Goal: Task Accomplishment & Management: Complete application form

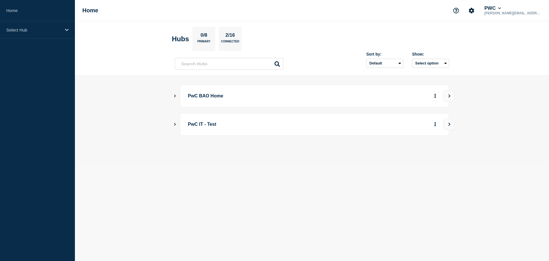
click at [174, 96] on icon "Show Connected Hubs" at bounding box center [175, 95] width 4 height 3
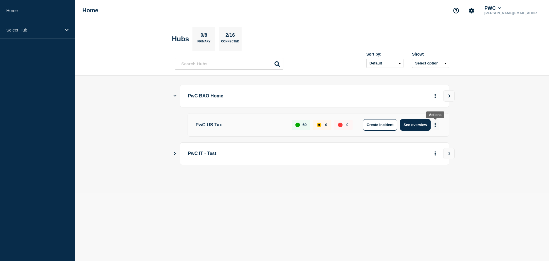
click at [436, 125] on icon "More actions" at bounding box center [436, 124] width 2 height 4
click at [436, 141] on button "Create maintenance" at bounding box center [433, 141] width 39 height 5
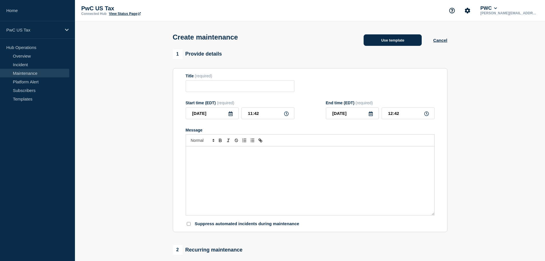
click at [394, 41] on button "Use template" at bounding box center [393, 39] width 58 height 11
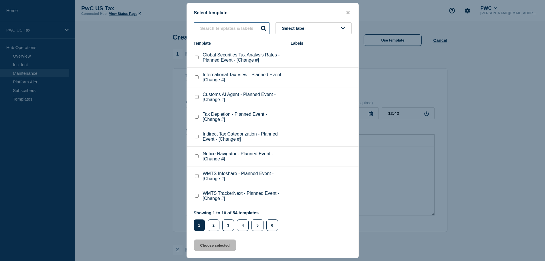
click at [210, 28] on input "text" at bounding box center [232, 28] width 76 height 12
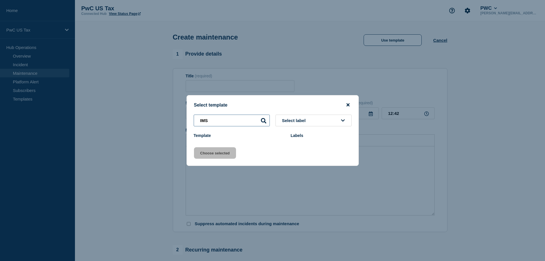
type input "IMS"
click at [348, 104] on icon "close button" at bounding box center [348, 104] width 3 height 3
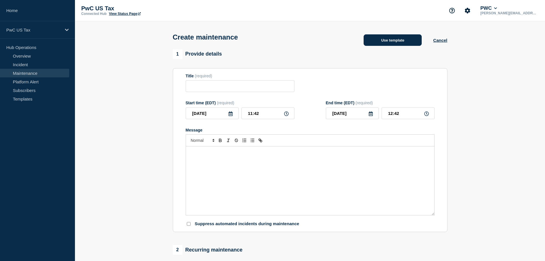
click at [389, 45] on button "Use template" at bounding box center [393, 39] width 58 height 11
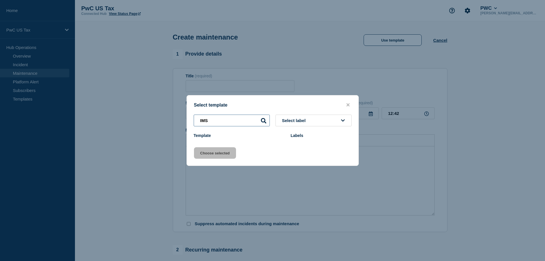
drag, startPoint x: 222, startPoint y: 120, endPoint x: 191, endPoint y: 120, distance: 30.9
click at [191, 120] on div "IMS Select label" at bounding box center [273, 120] width 172 height 12
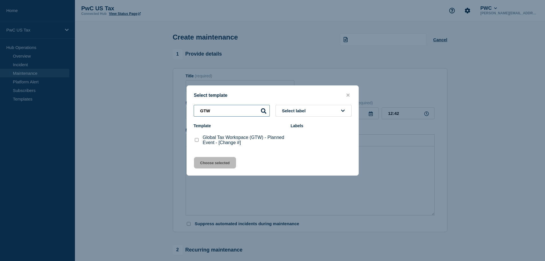
type input "GTW"
click at [195, 139] on checkbox"] "Global Tax Workspace (GTW) - Planned Event - [Change #] checkbox" at bounding box center [197, 140] width 4 height 4
checkbox checkbox"] "true"
click at [213, 163] on button "Choose selected" at bounding box center [215, 162] width 42 height 11
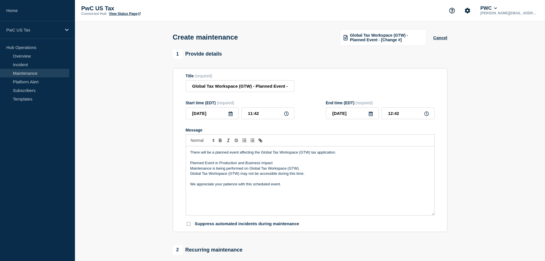
click at [284, 185] on p "We appreciate your patience with this scheduled event." at bounding box center [310, 183] width 240 height 5
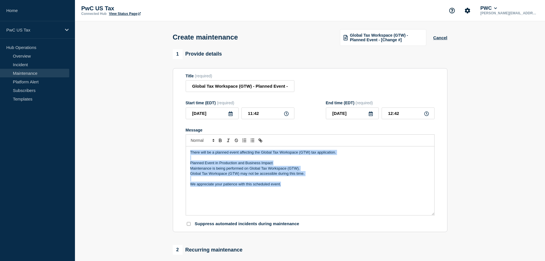
drag, startPoint x: 284, startPoint y: 185, endPoint x: 170, endPoint y: 155, distance: 118.3
click at [170, 155] on div "1 Provide details Title (required) Global Tax Workspace (GTW) - Planned Event -…" at bounding box center [309, 262] width 281 height 427
click at [407, 176] on p "Global Tax Workspace (GTW) may not be accessible during this time." at bounding box center [310, 173] width 240 height 5
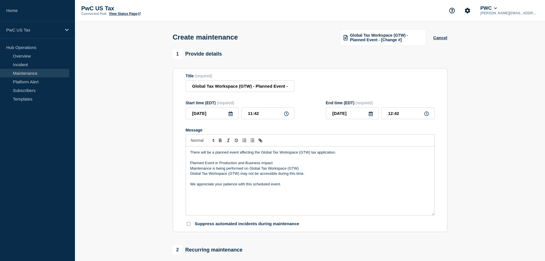
click at [512, 144] on section "1 Provide details Title (required) Global Tax Workspace (GTW) - Planned Event -…" at bounding box center [310, 262] width 470 height 427
drag, startPoint x: 285, startPoint y: 90, endPoint x: 299, endPoint y: 89, distance: 14.0
click at [299, 89] on div "Title (required) Global Tax Workspace (GTW) - Planned Event - [Change #]" at bounding box center [310, 83] width 249 height 19
click at [288, 88] on input "Global Tax Workspace (GTW) - Planned Event - [Change #]" at bounding box center [240, 86] width 109 height 12
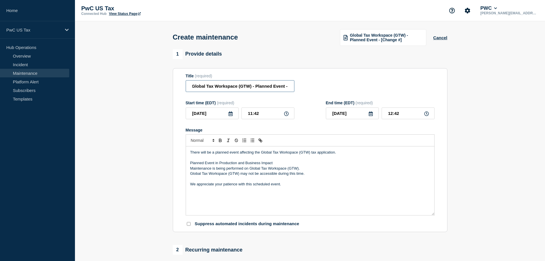
scroll to position [0, 1]
paste input "CHG1544046"
type input "Global Tax Workspace (GTW) - Planned Event - CHG1544046"
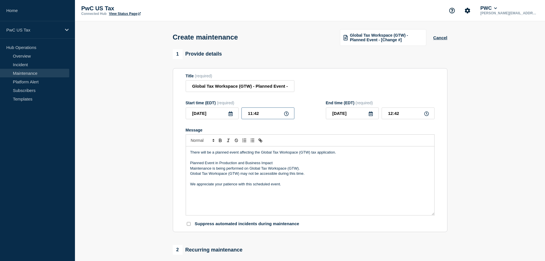
click at [252, 114] on input "11:42" at bounding box center [268, 113] width 53 height 12
type input "12:42"
type input "13:42"
type input "00__-__-__"
click at [264, 114] on input "12:42" at bounding box center [268, 113] width 53 height 12
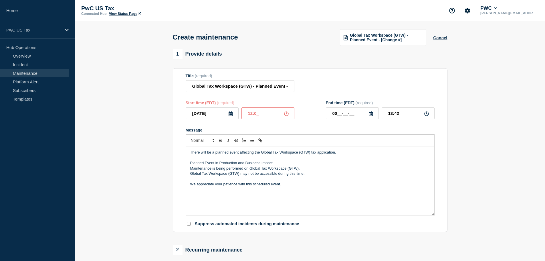
type input "12:00"
type input "13:00"
click at [371, 115] on icon at bounding box center [371, 113] width 5 height 5
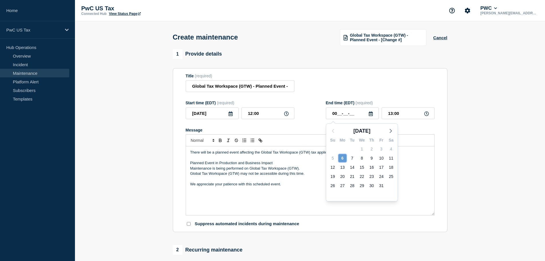
click at [343, 158] on div "6" at bounding box center [343, 158] width 8 height 8
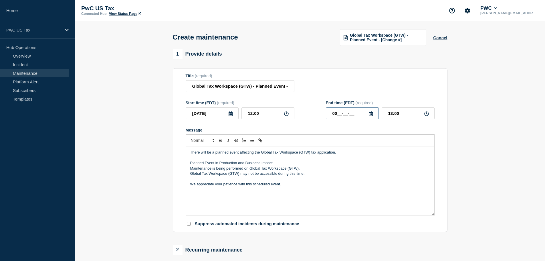
click at [336, 114] on input "00__-__-__" at bounding box center [352, 113] width 53 height 12
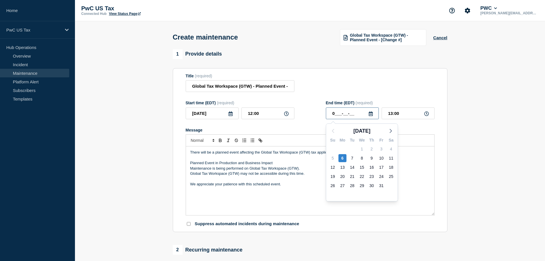
type input "____-__-__"
click at [341, 157] on div "6" at bounding box center [343, 158] width 8 height 8
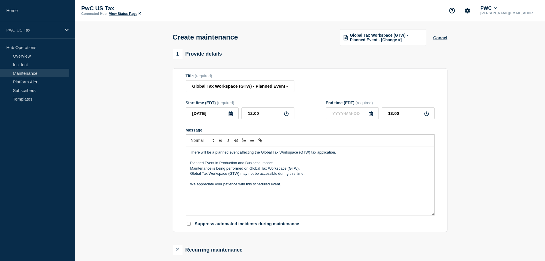
click at [371, 124] on form "Title (required) Global Tax Workspace (GTW) - Planned Event - CHG1544046 Start …" at bounding box center [310, 150] width 249 height 153
click at [371, 115] on icon at bounding box center [371, 113] width 5 height 5
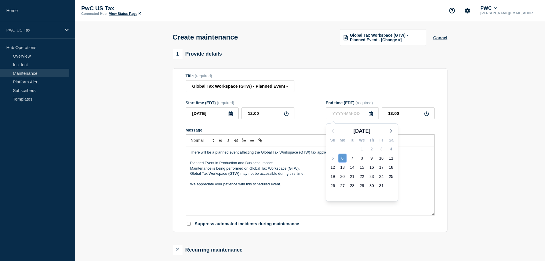
click at [343, 158] on div "6" at bounding box center [343, 158] width 8 height 8
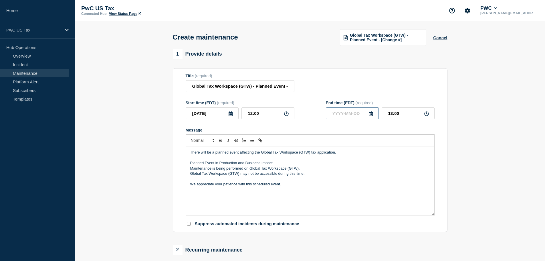
click at [348, 115] on input "text" at bounding box center [352, 113] width 53 height 12
type input "____-__-__"
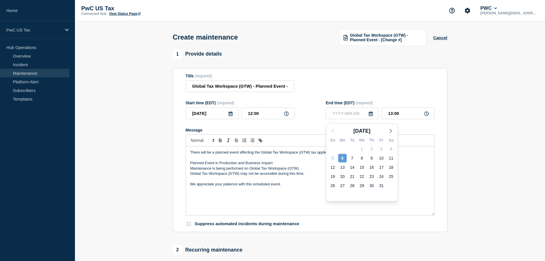
click at [343, 157] on div "6" at bounding box center [343, 158] width 8 height 8
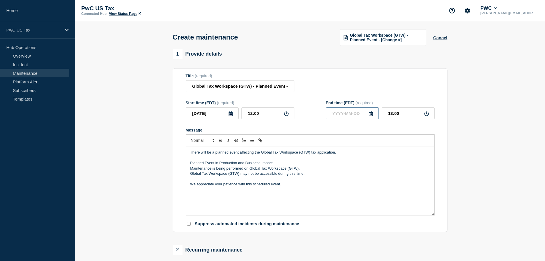
click at [340, 114] on input "text" at bounding box center [352, 113] width 53 height 12
type input "____-__-__"
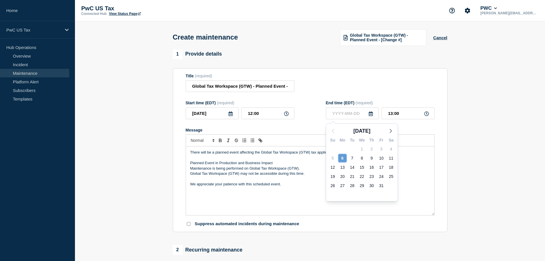
click at [341, 158] on div "6" at bounding box center [343, 158] width 8 height 8
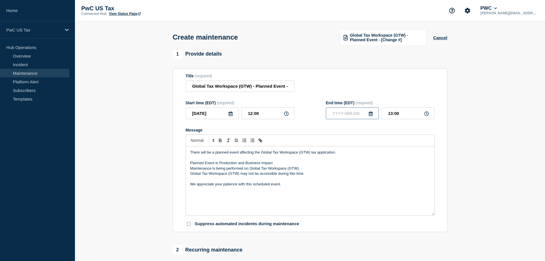
click at [332, 114] on input "text" at bounding box center [352, 113] width 53 height 12
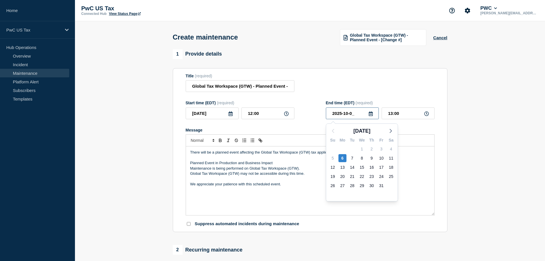
type input "2025-10-06"
click at [406, 114] on input "13:00" at bounding box center [408, 113] width 53 height 12
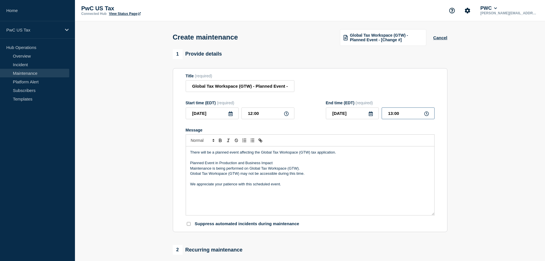
click at [393, 113] on input "13:00" at bounding box center [408, 113] width 53 height 12
click at [392, 114] on input "16:00" at bounding box center [408, 113] width 53 height 12
type input "18:00"
click at [397, 127] on form "Title (required) Global Tax Workspace (GTW) - Planned Event - CHG1544046 Start …" at bounding box center [310, 150] width 249 height 153
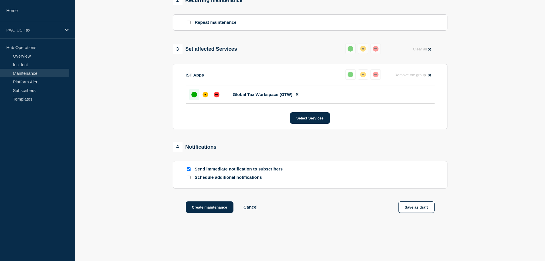
scroll to position [258, 0]
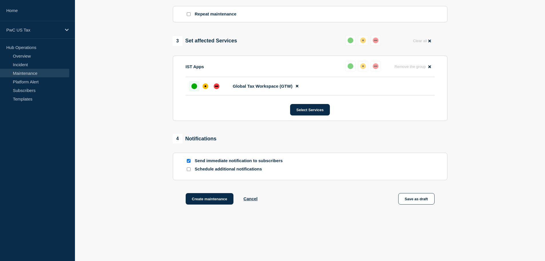
click at [188, 161] on input "Send immediate notification to subscribers" at bounding box center [189, 161] width 4 height 4
checkbox input "false"
click at [207, 201] on button "Create maintenance" at bounding box center [210, 198] width 48 height 11
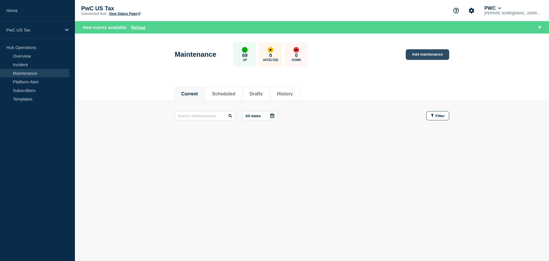
click at [428, 53] on link "Add maintenance" at bounding box center [427, 54] width 43 height 11
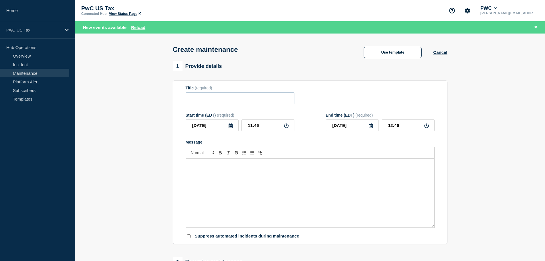
click at [208, 100] on input "Title" at bounding box center [240, 98] width 109 height 12
type input "IMS Planned"
click at [391, 53] on button "Use template" at bounding box center [393, 52] width 58 height 11
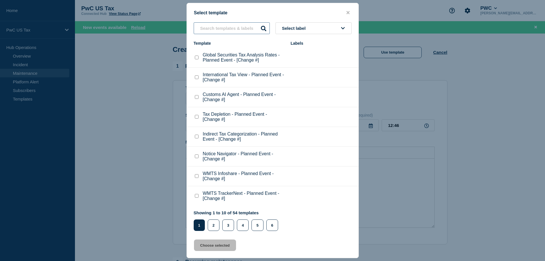
click at [208, 29] on input "text" at bounding box center [232, 28] width 76 height 12
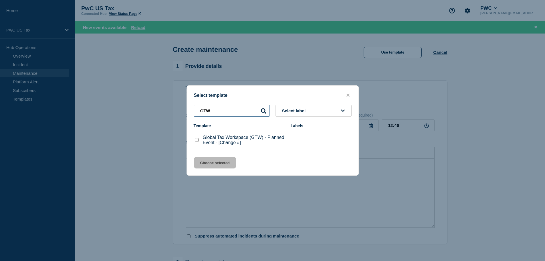
type input "GTW"
click at [195, 139] on checkbox"] "Global Tax Workspace (GTW) - Planned Event - [Change #] checkbox" at bounding box center [197, 140] width 4 height 4
checkbox checkbox"] "true"
click at [212, 163] on button "Choose selected" at bounding box center [215, 162] width 42 height 11
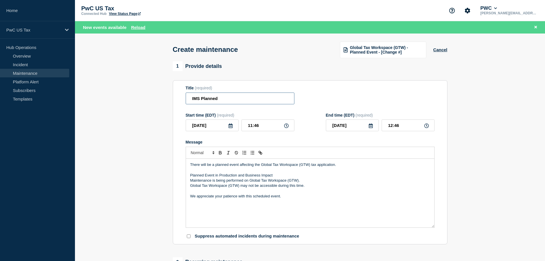
click at [229, 100] on input "IMS Planned" at bounding box center [240, 98] width 109 height 12
click at [252, 99] on input "IMS Planned Event -" at bounding box center [240, 98] width 109 height 12
paste input "CHG1544066"
type input "IMS Planned Event - CHG1544066"
drag, startPoint x: 316, startPoint y: 165, endPoint x: 359, endPoint y: 147, distance: 47.0
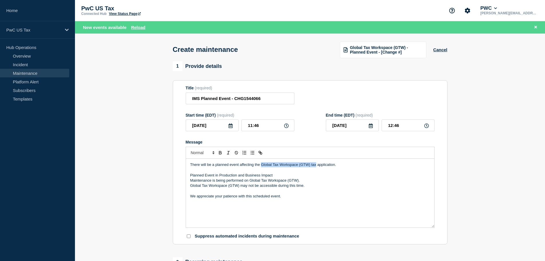
click at [262, 165] on p "There will be a planned event affecting the Global Tax Workspace (GTW) tax appl…" at bounding box center [310, 164] width 240 height 5
drag, startPoint x: 298, startPoint y: 181, endPoint x: 250, endPoint y: 181, distance: 48.6
click at [250, 181] on p "Maintenance is being performed on Global Tax Workspace (GTW)." at bounding box center [310, 180] width 240 height 5
drag, startPoint x: 240, startPoint y: 187, endPoint x: 187, endPoint y: 185, distance: 53.0
click at [187, 185] on div "There will be a planned event affecting the IMS application. Planned Event in P…" at bounding box center [310, 193] width 248 height 69
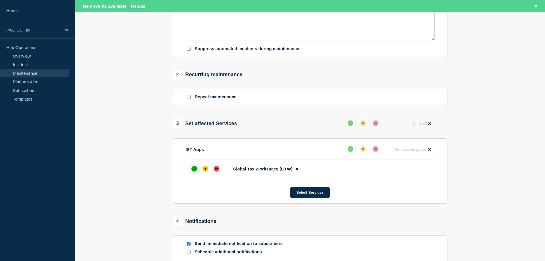
scroll to position [200, 0]
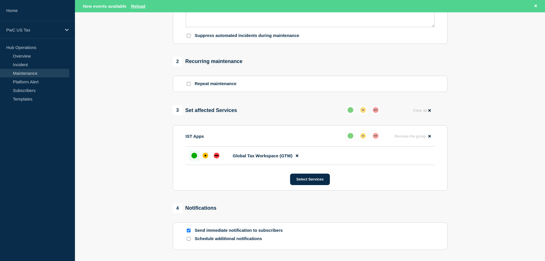
click at [189, 230] on input "Send immediate notification to subscribers" at bounding box center [189, 230] width 4 height 4
checkbox input "false"
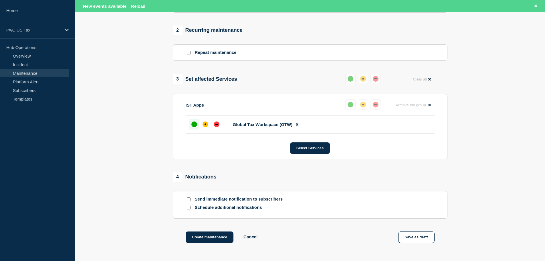
scroll to position [281, 0]
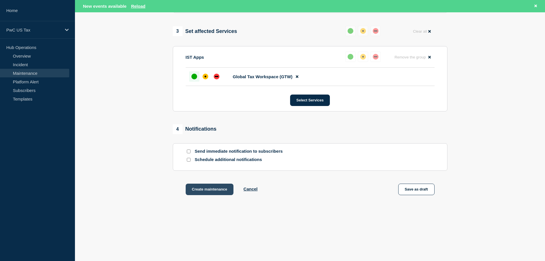
click at [211, 191] on button "Create maintenance" at bounding box center [210, 188] width 48 height 11
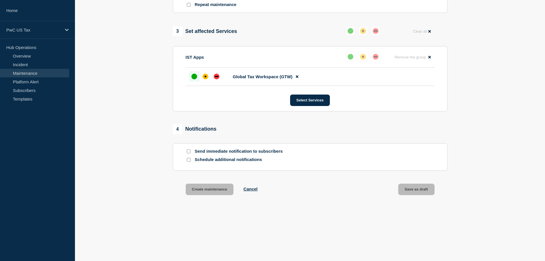
scroll to position [268, 0]
